Goal: Information Seeking & Learning: Check status

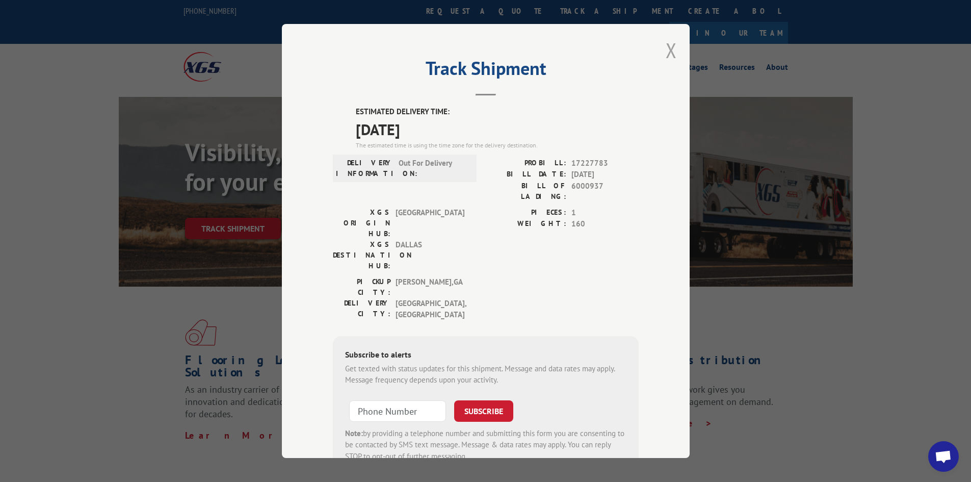
click at [669, 50] on button "Close modal" at bounding box center [671, 50] width 11 height 27
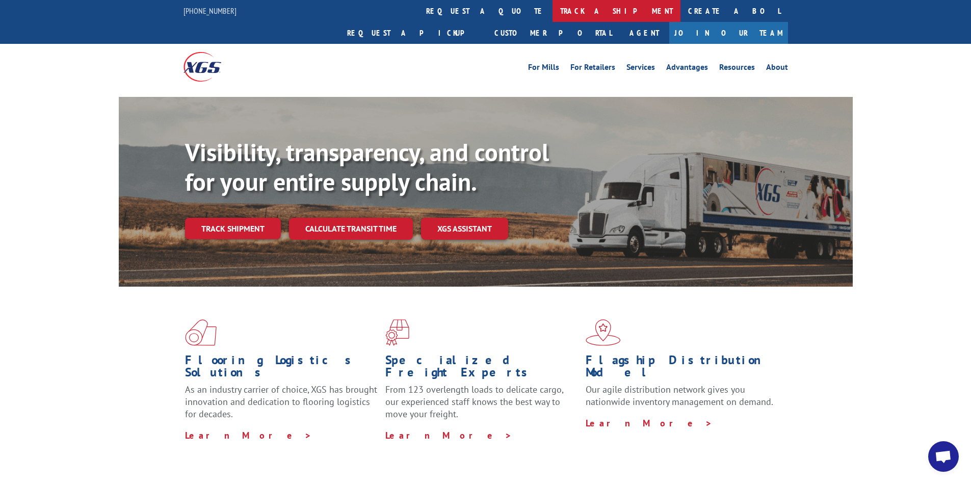
click at [553, 15] on link "track a shipment" at bounding box center [617, 11] width 128 height 22
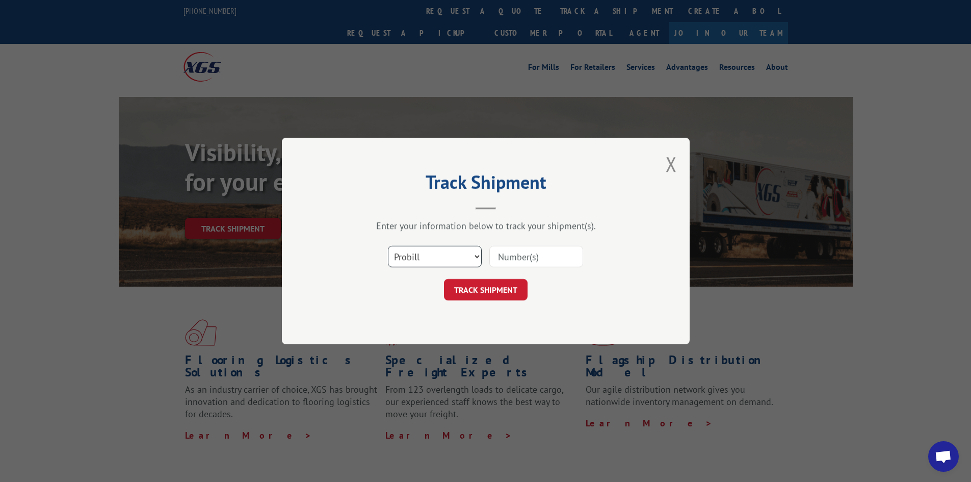
drag, startPoint x: 442, startPoint y: 253, endPoint x: 439, endPoint y: 258, distance: 5.7
click at [442, 254] on select "Select category... Probill BOL PO" at bounding box center [435, 256] width 94 height 21
select select "po"
click at [388, 246] on select "Select category... Probill BOL PO" at bounding box center [435, 256] width 94 height 21
drag, startPoint x: 560, startPoint y: 245, endPoint x: 529, endPoint y: 259, distance: 34.9
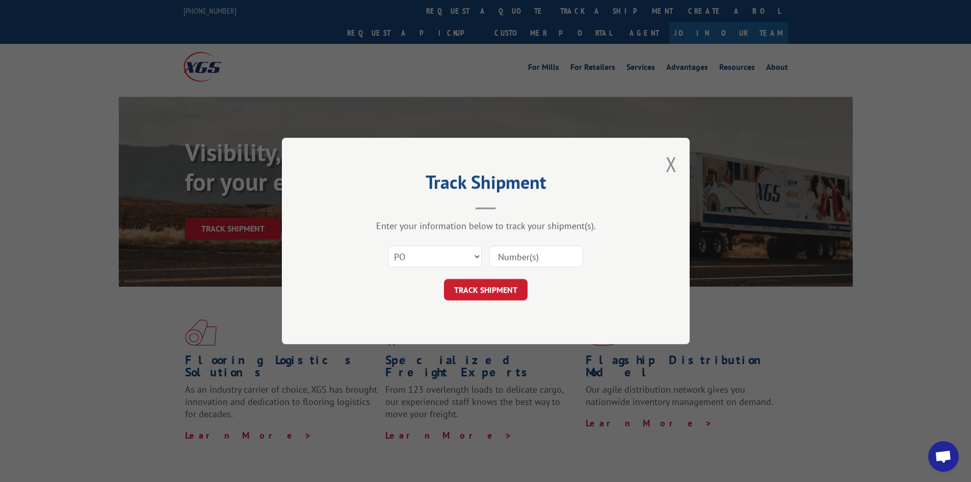
click at [560, 245] on div at bounding box center [536, 256] width 94 height 23
click at [525, 261] on input at bounding box center [536, 256] width 94 height 21
type input "fw000905"
click at [484, 282] on button "TRACK SHIPMENT" at bounding box center [486, 289] width 84 height 21
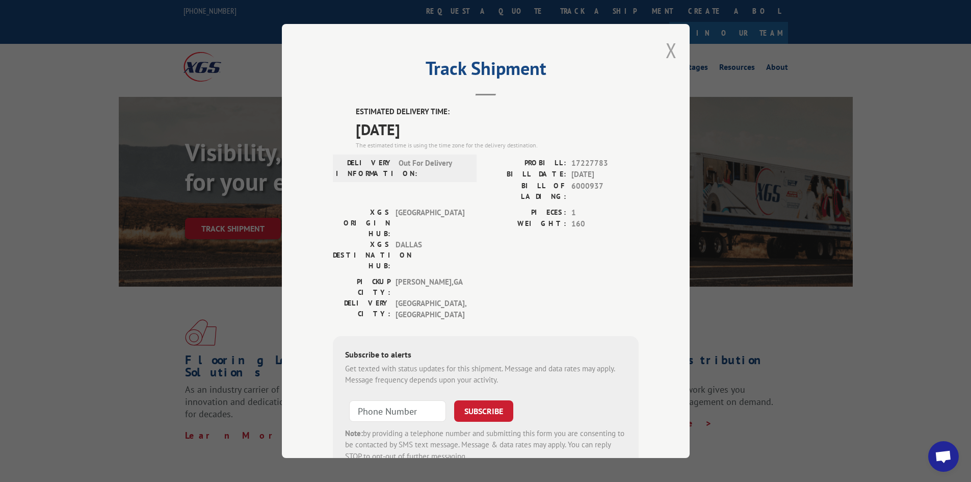
click at [667, 54] on button "Close modal" at bounding box center [671, 50] width 11 height 27
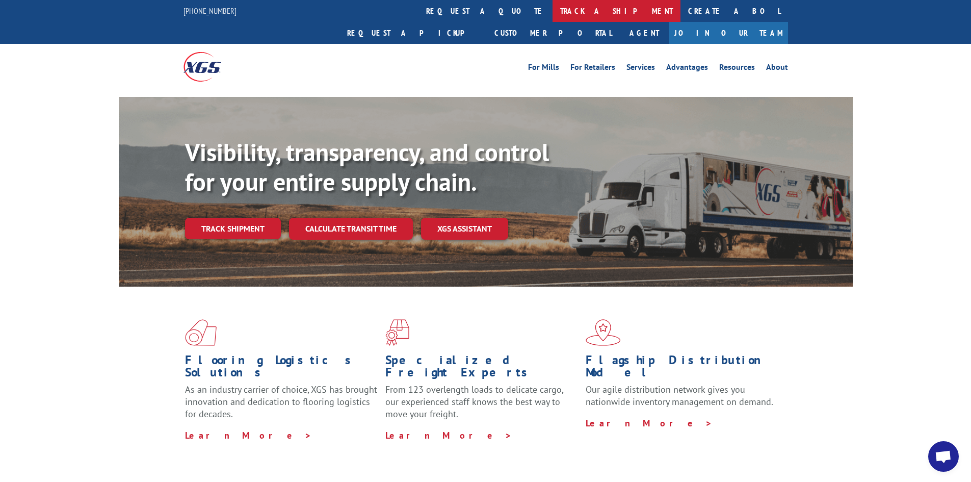
click at [553, 2] on link "track a shipment" at bounding box center [617, 11] width 128 height 22
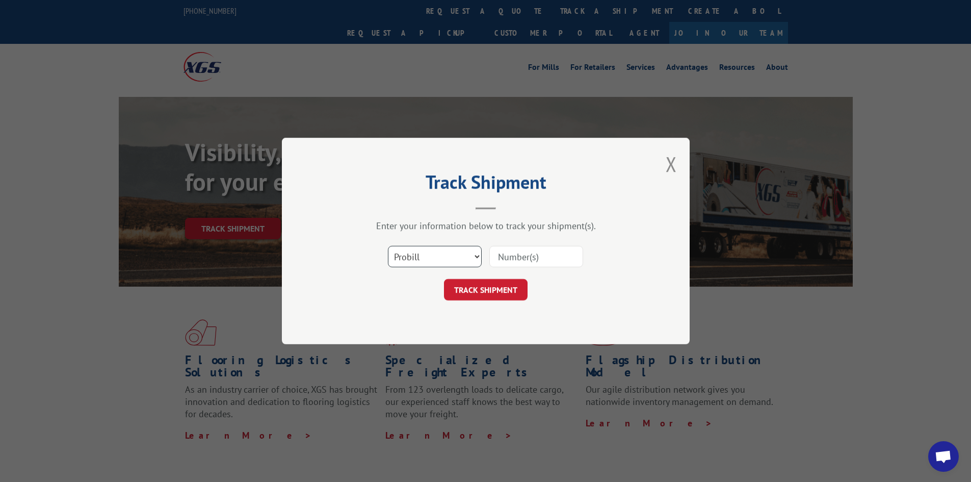
click at [426, 257] on select "Select category... Probill BOL PO" at bounding box center [435, 256] width 94 height 21
select select "po"
click at [388, 246] on select "Select category... Probill BOL PO" at bounding box center [435, 256] width 94 height 21
click at [506, 257] on input at bounding box center [536, 256] width 94 height 21
type input "fw000905"
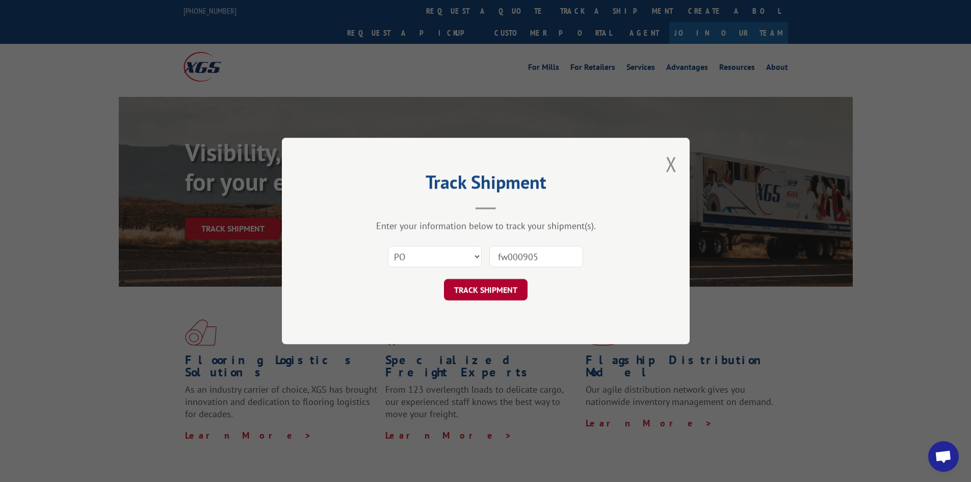
click at [485, 296] on button "TRACK SHIPMENT" at bounding box center [486, 289] width 84 height 21
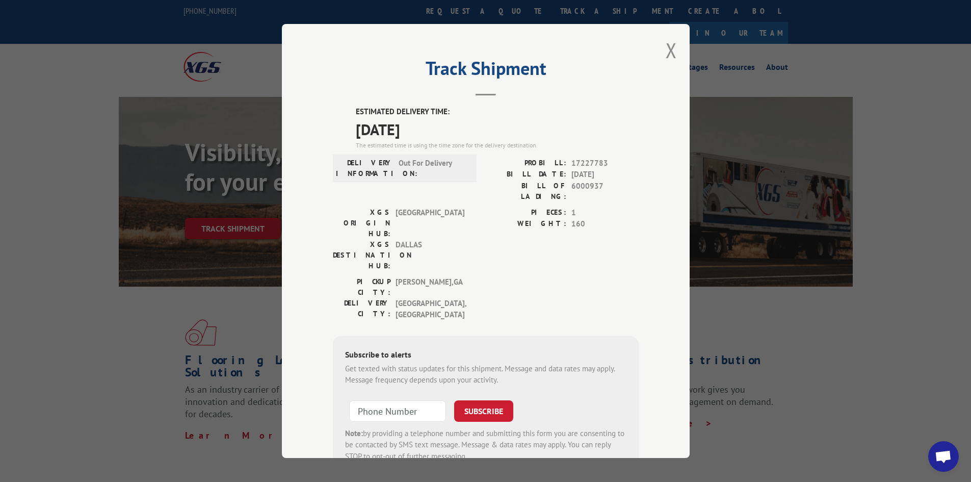
click at [45, 80] on div "Track Shipment ESTIMATED DELIVERY TIME: [DATE] The estimated time is using the …" at bounding box center [485, 241] width 971 height 482
click at [666, 48] on button "Close modal" at bounding box center [671, 50] width 11 height 27
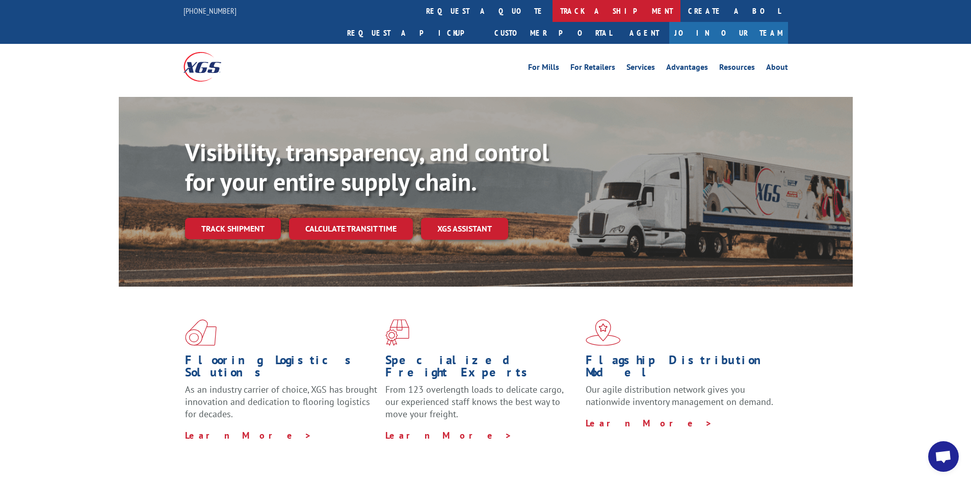
click at [553, 18] on link "track a shipment" at bounding box center [617, 11] width 128 height 22
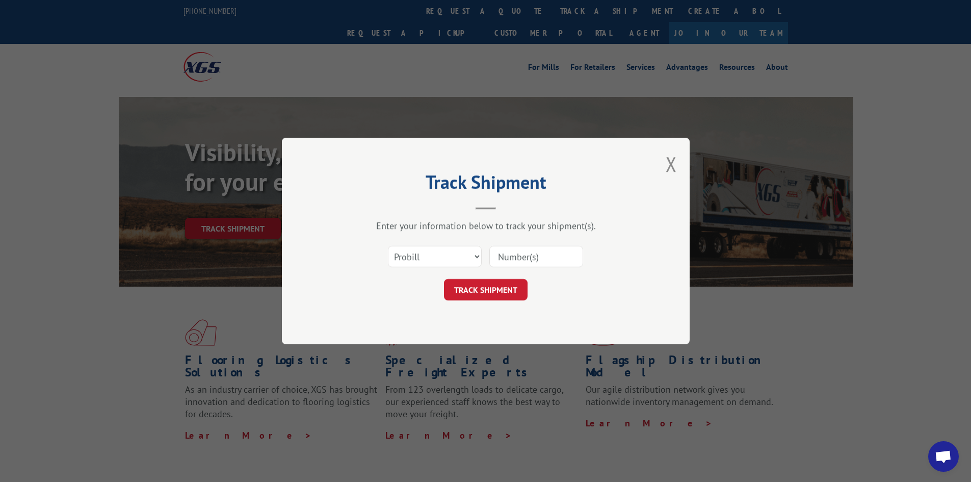
click at [333, 257] on div "Select category... Probill BOL PO" at bounding box center [486, 257] width 306 height 34
click at [422, 256] on select "Select category... Probill BOL PO" at bounding box center [435, 256] width 94 height 21
select select "po"
click at [388, 246] on select "Select category... Probill BOL PO" at bounding box center [435, 256] width 94 height 21
click at [517, 256] on input at bounding box center [536, 256] width 94 height 21
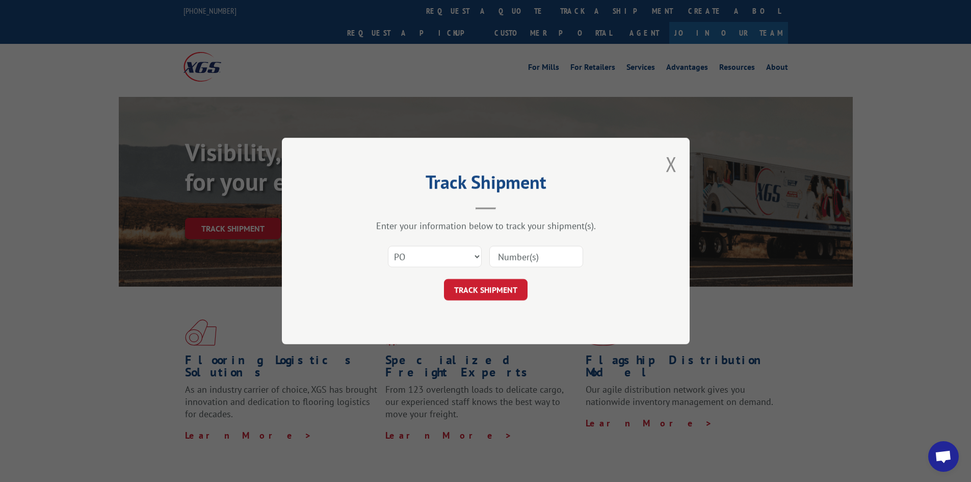
type input "fw000905"
click at [495, 290] on button "TRACK SHIPMENT" at bounding box center [486, 289] width 84 height 21
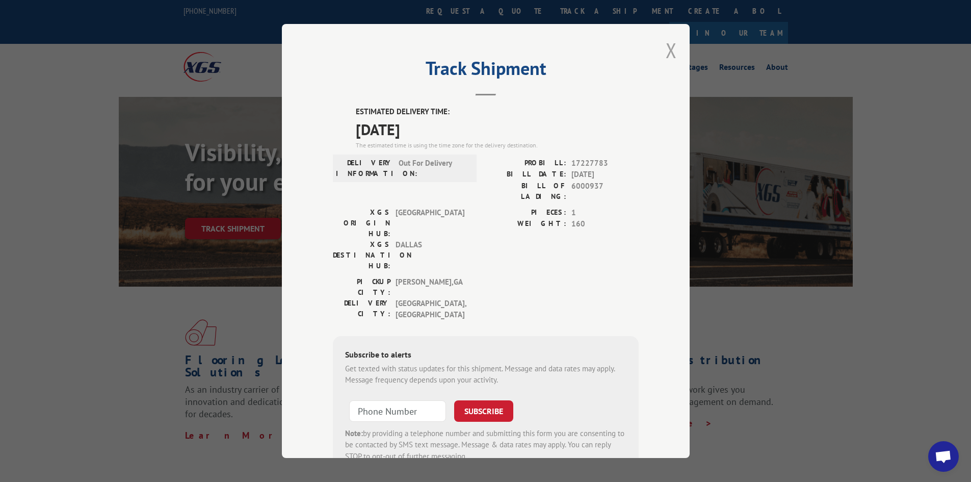
click at [666, 48] on button "Close modal" at bounding box center [671, 50] width 11 height 27
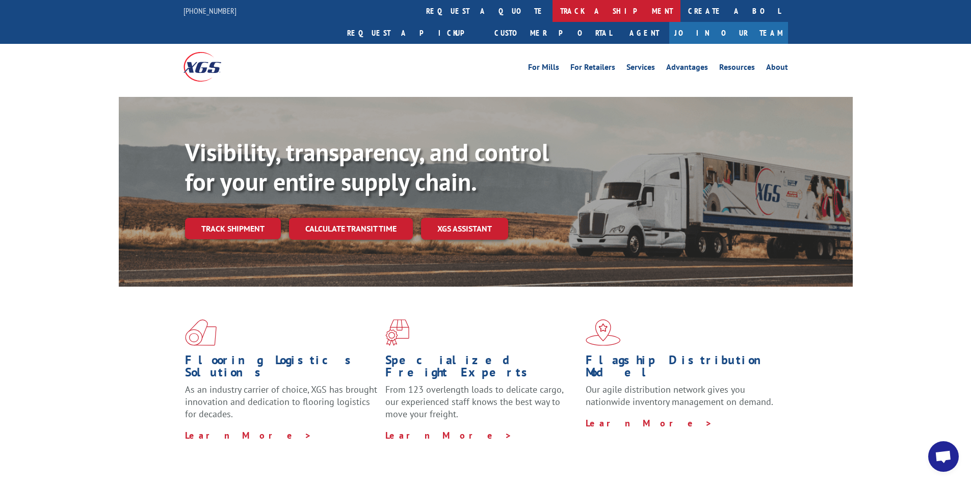
click at [553, 8] on link "track a shipment" at bounding box center [617, 11] width 128 height 22
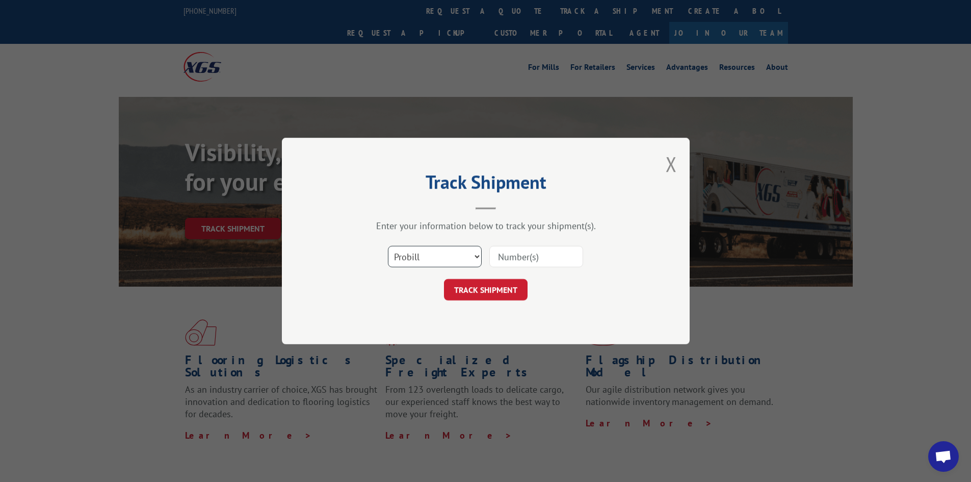
click at [461, 257] on select "Select category... Probill BOL PO" at bounding box center [435, 256] width 94 height 21
select select "po"
click at [388, 246] on select "Select category... Probill BOL PO" at bounding box center [435, 256] width 94 height 21
click at [538, 254] on input at bounding box center [536, 256] width 94 height 21
type input "fw000905"
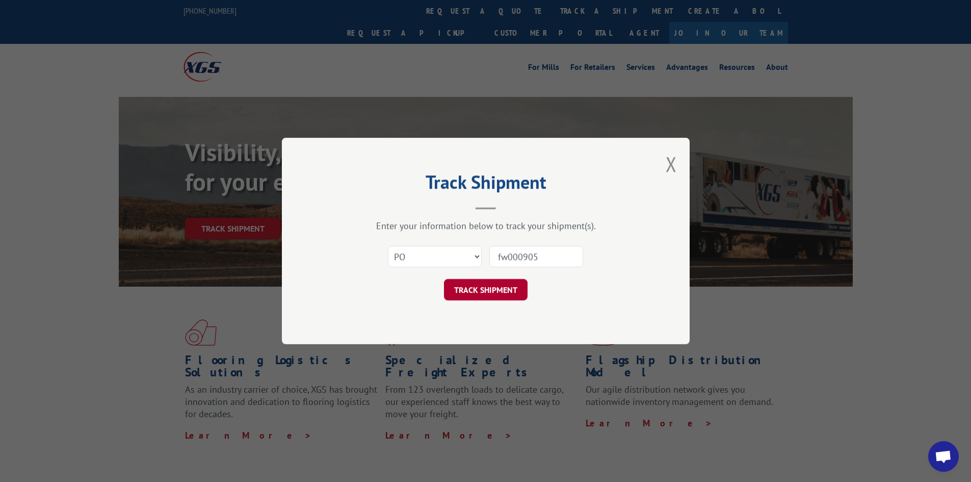
click at [504, 294] on button "TRACK SHIPMENT" at bounding box center [486, 289] width 84 height 21
